Goal: Navigation & Orientation: Find specific page/section

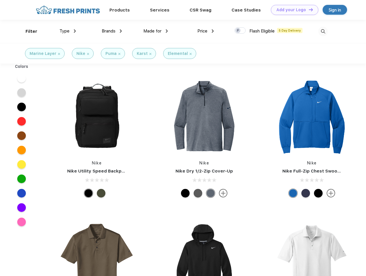
click at [292, 10] on link "Add your Logo Design Tool" at bounding box center [294, 10] width 47 height 10
click at [0, 0] on div "Design Tool" at bounding box center [0, 0] width 0 height 0
click at [308, 9] on link "Add your Logo Design Tool" at bounding box center [294, 10] width 47 height 10
click at [28, 31] on div "Filter" at bounding box center [32, 31] width 12 height 7
click at [68, 31] on span "Type" at bounding box center [64, 30] width 10 height 5
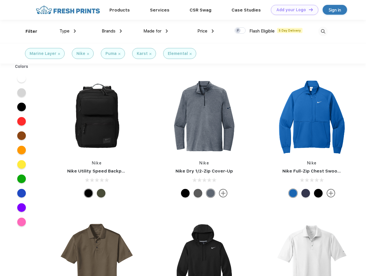
click at [112, 31] on span "Brands" at bounding box center [109, 30] width 14 height 5
click at [156, 31] on span "Made for" at bounding box center [152, 30] width 18 height 5
click at [206, 31] on span "Price" at bounding box center [202, 30] width 10 height 5
click at [240, 31] on div at bounding box center [239, 30] width 11 height 6
click at [238, 31] on input "checkbox" at bounding box center [236, 29] width 4 height 4
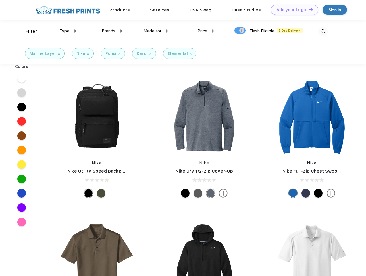
click at [323, 31] on img at bounding box center [322, 31] width 9 height 9
